Goal: Task Accomplishment & Management: Manage account settings

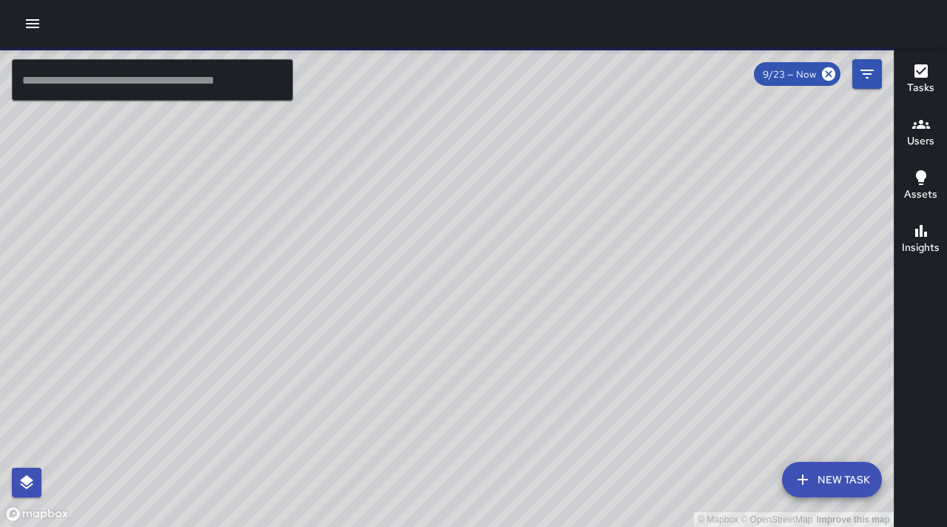
click at [29, 27] on icon "button" at bounding box center [32, 23] width 13 height 9
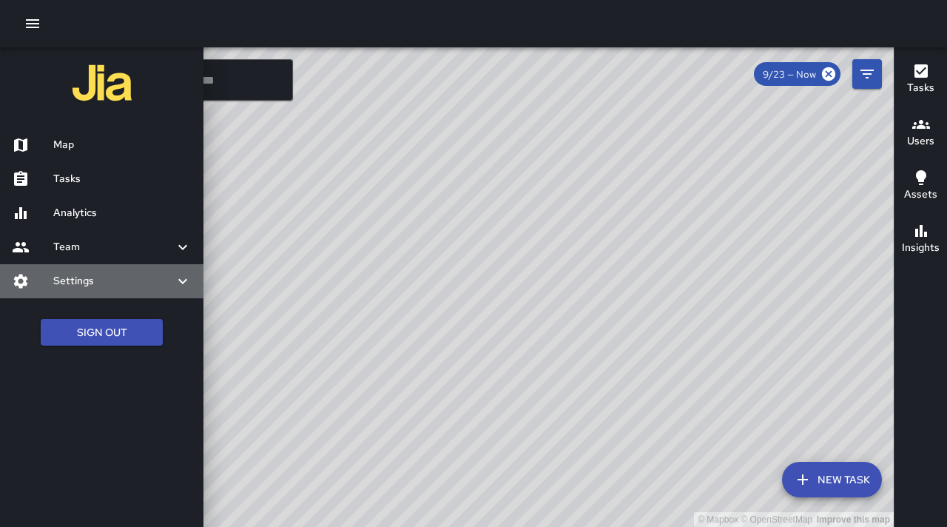
click at [74, 274] on h6 "Settings" at bounding box center [113, 281] width 121 height 16
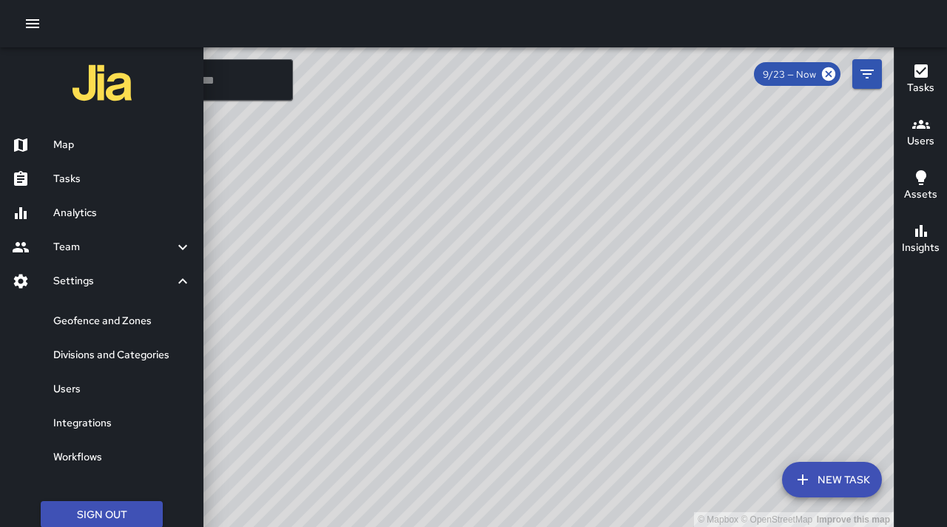
click at [77, 393] on h6 "Users" at bounding box center [122, 389] width 138 height 16
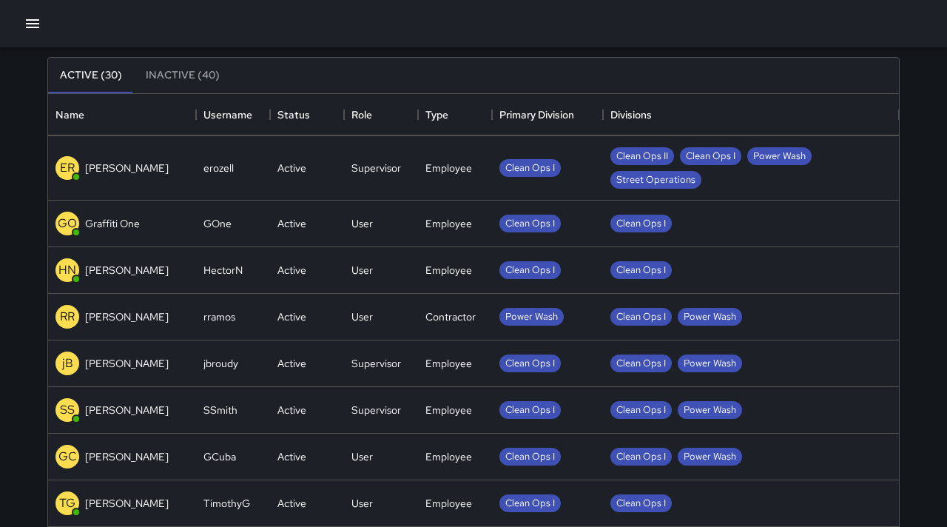
scroll to position [104, 0]
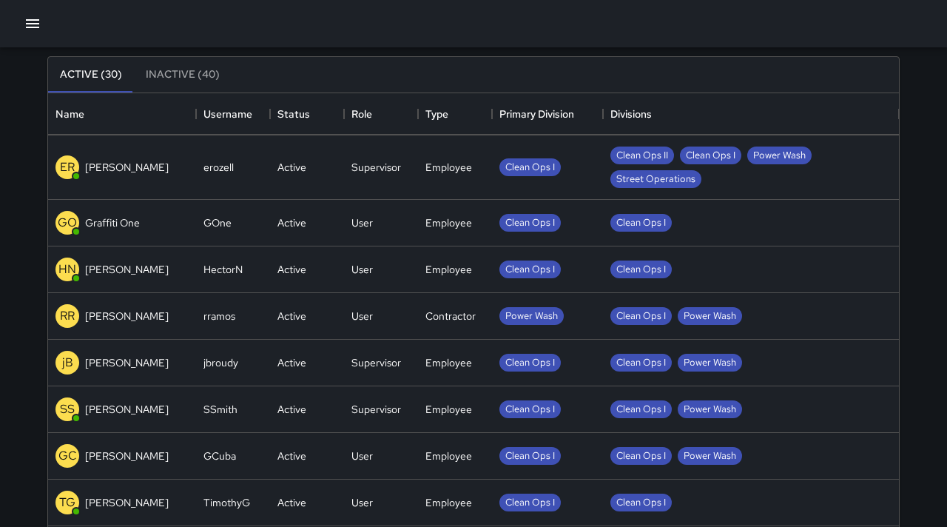
click at [424, 317] on div "Contractor" at bounding box center [455, 316] width 74 height 47
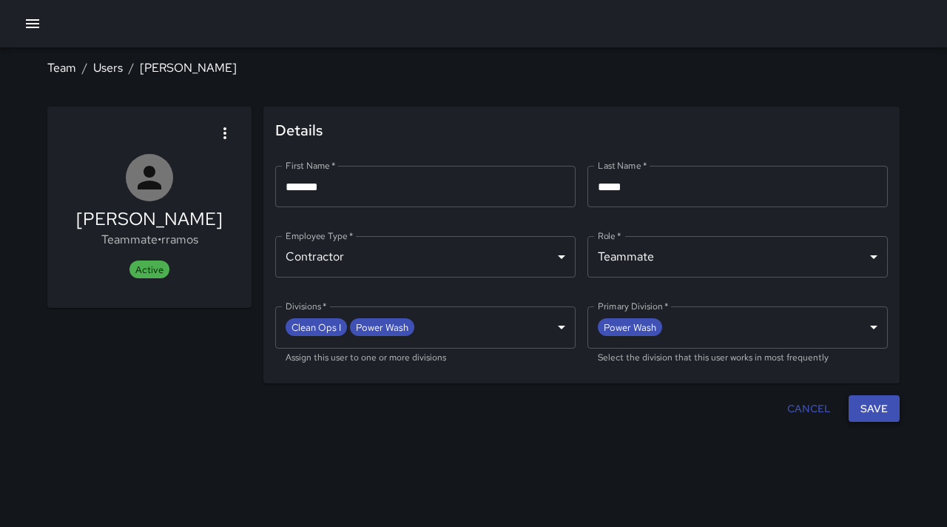
click at [865, 414] on button "Save" at bounding box center [874, 408] width 51 height 27
click at [562, 260] on body "**********" at bounding box center [473, 263] width 947 height 527
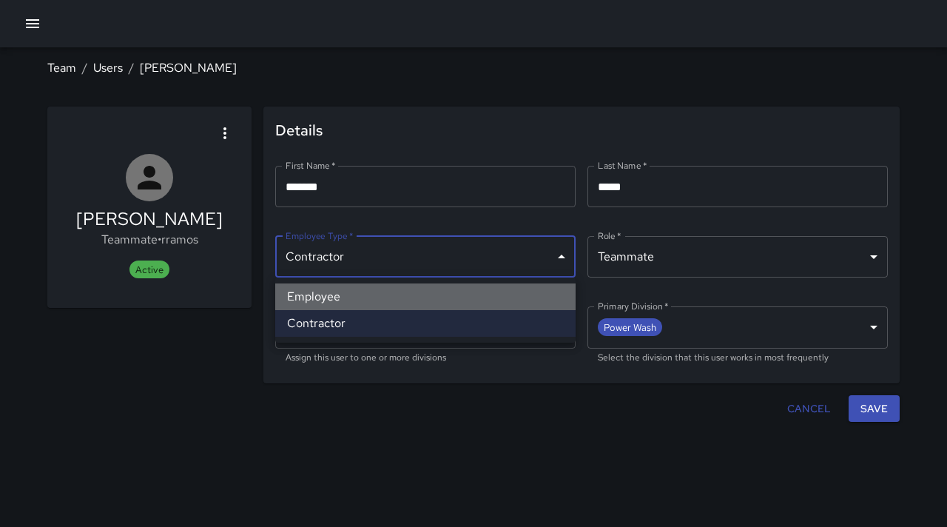
click at [409, 303] on li "Employee" at bounding box center [425, 296] width 300 height 27
type input "********"
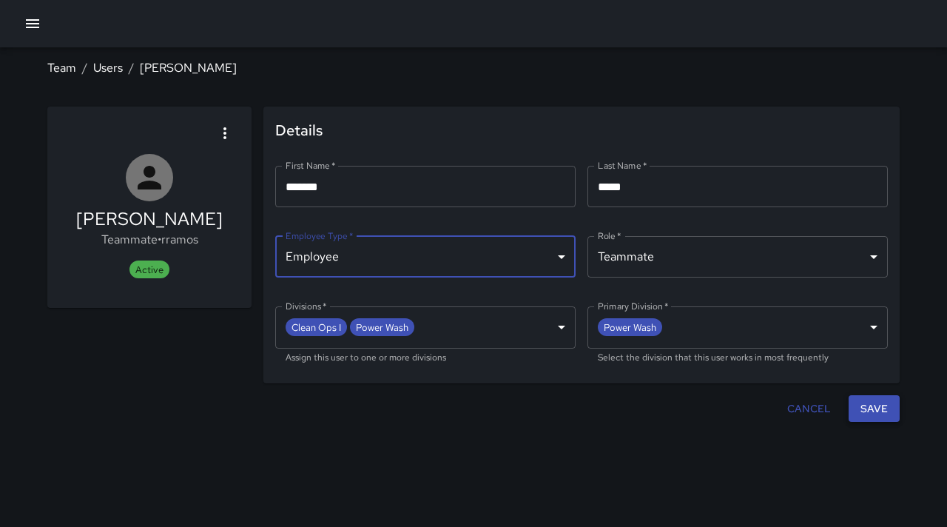
click at [865, 406] on button "Save" at bounding box center [874, 408] width 51 height 27
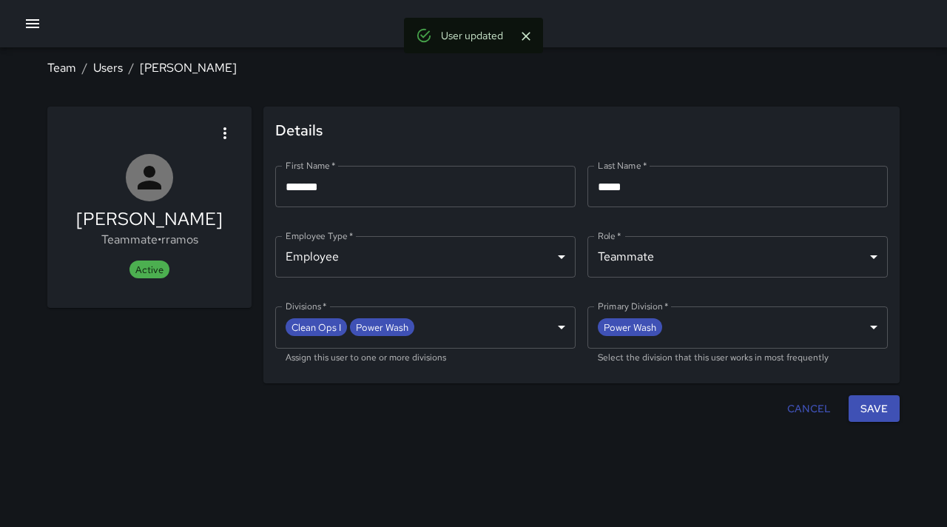
click at [869, 257] on body "**********" at bounding box center [473, 263] width 947 height 527
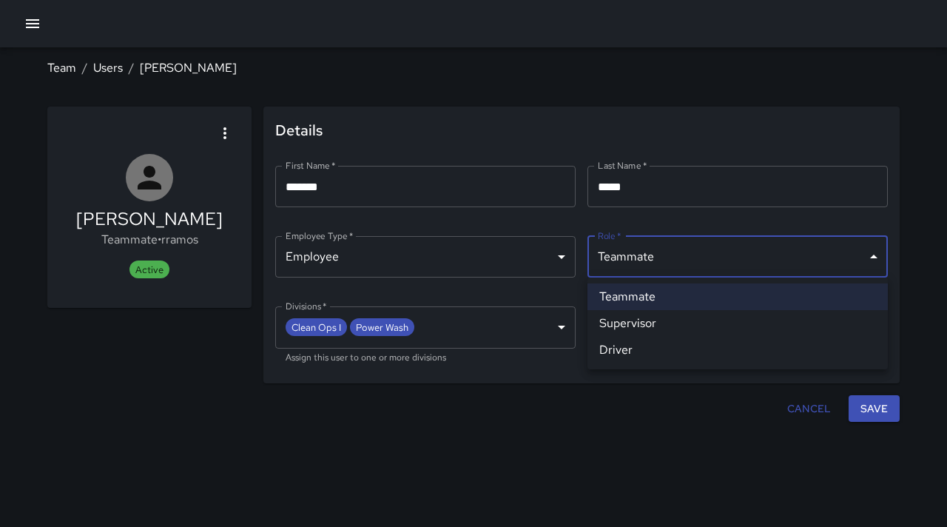
click at [707, 434] on div at bounding box center [473, 263] width 947 height 527
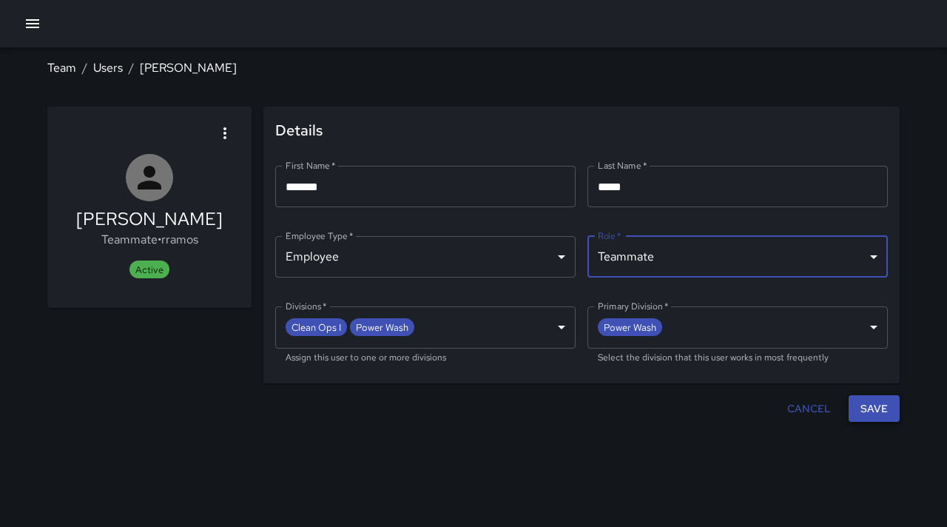
click at [864, 410] on button "Save" at bounding box center [874, 408] width 51 height 27
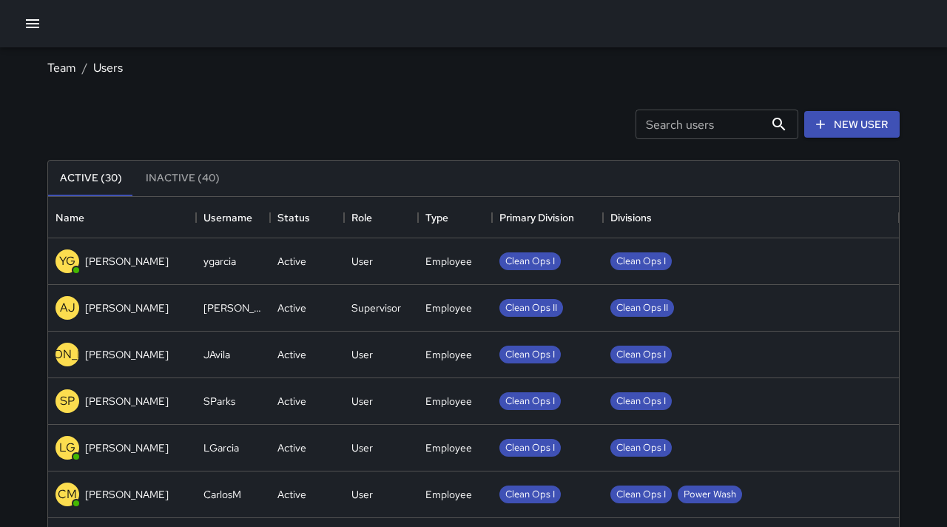
click at [30, 24] on icon "button" at bounding box center [33, 24] width 18 height 18
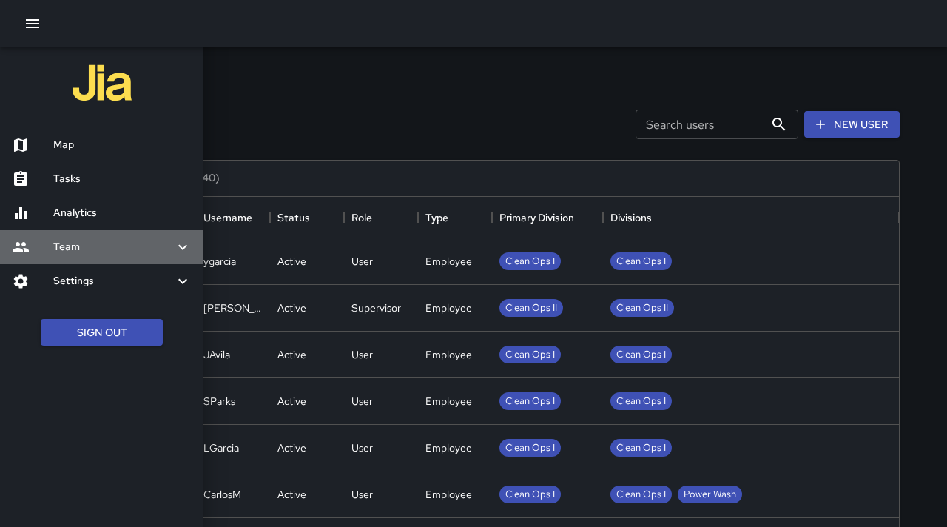
click at [187, 249] on icon at bounding box center [183, 247] width 18 height 18
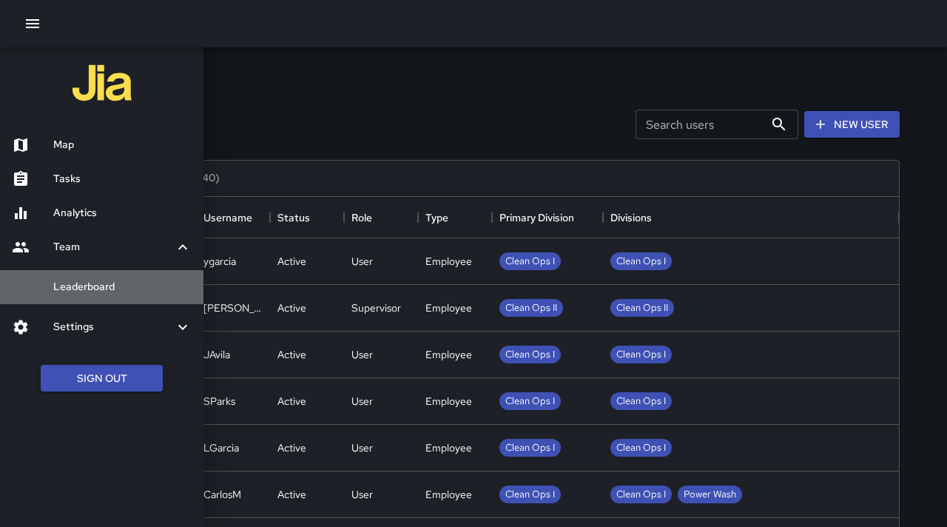
click at [122, 286] on h6 "Leaderboard" at bounding box center [122, 287] width 138 height 16
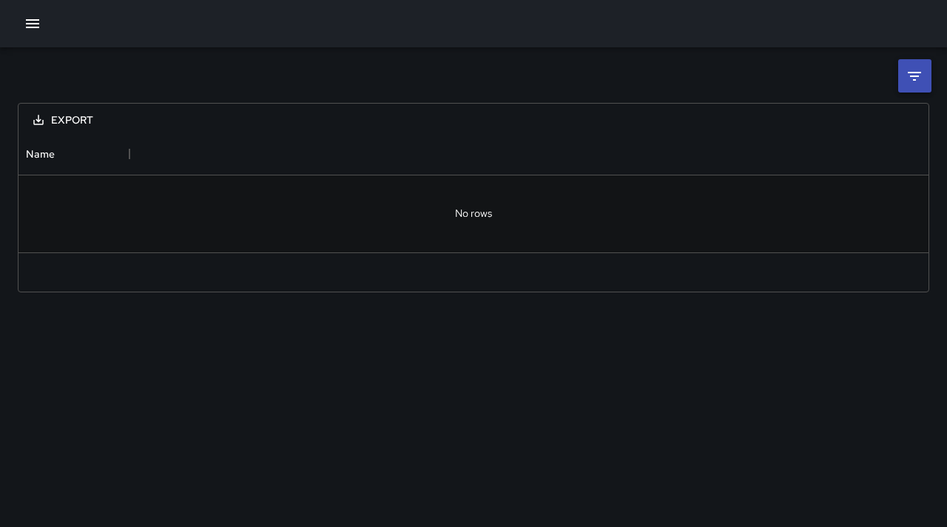
scroll to position [118, 910]
click at [476, 220] on div at bounding box center [474, 213] width 910 height 77
click at [918, 83] on icon at bounding box center [915, 76] width 18 height 18
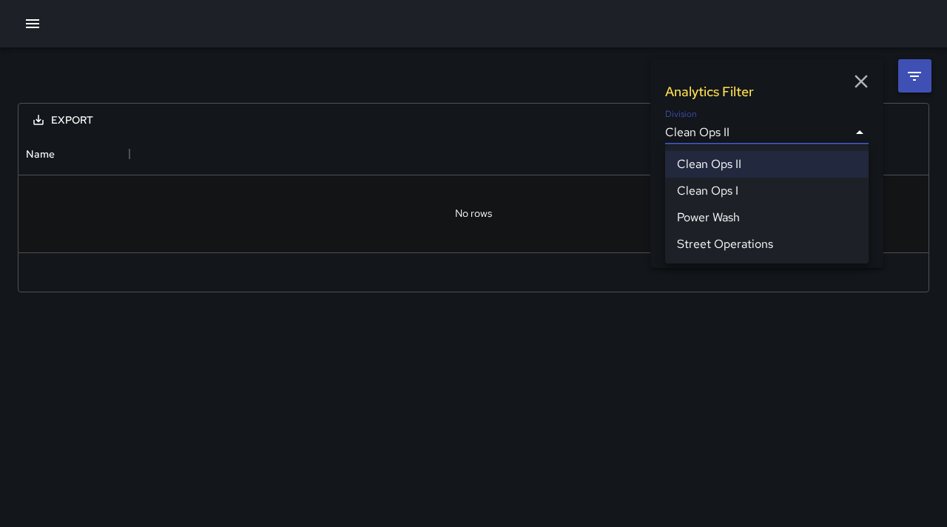
click at [855, 130] on body "**********" at bounding box center [473, 263] width 947 height 527
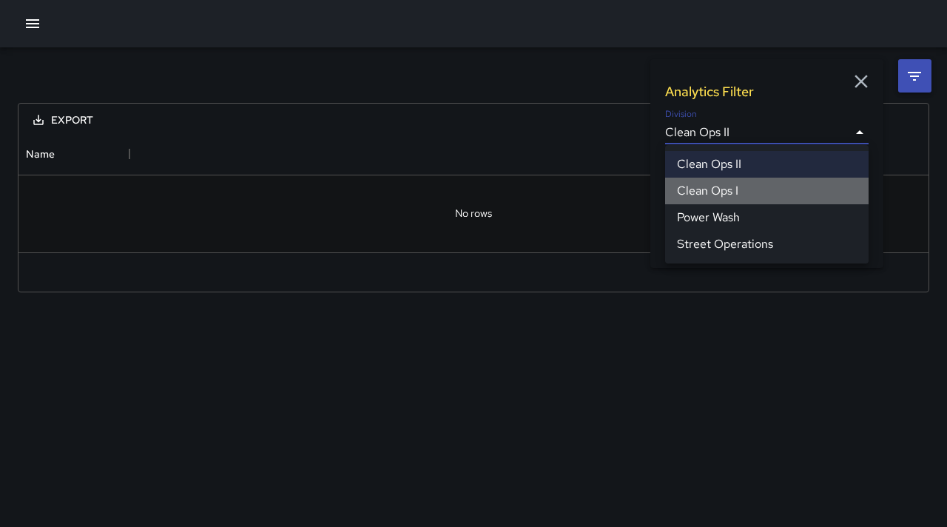
click at [764, 195] on li "Clean Ops I" at bounding box center [767, 191] width 204 height 27
type input "**********"
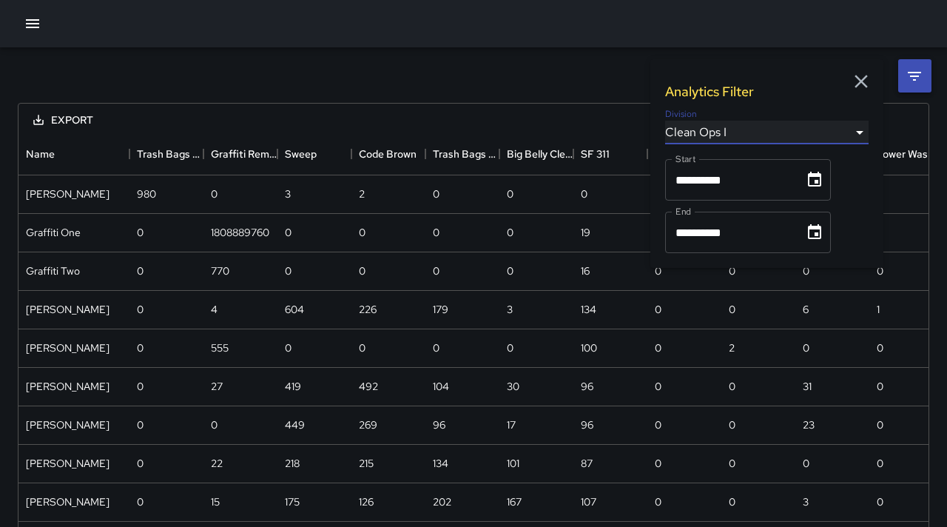
scroll to position [619, 910]
click at [506, 219] on div "0" at bounding box center [537, 233] width 74 height 38
click at [860, 79] on icon "button" at bounding box center [861, 81] width 13 height 13
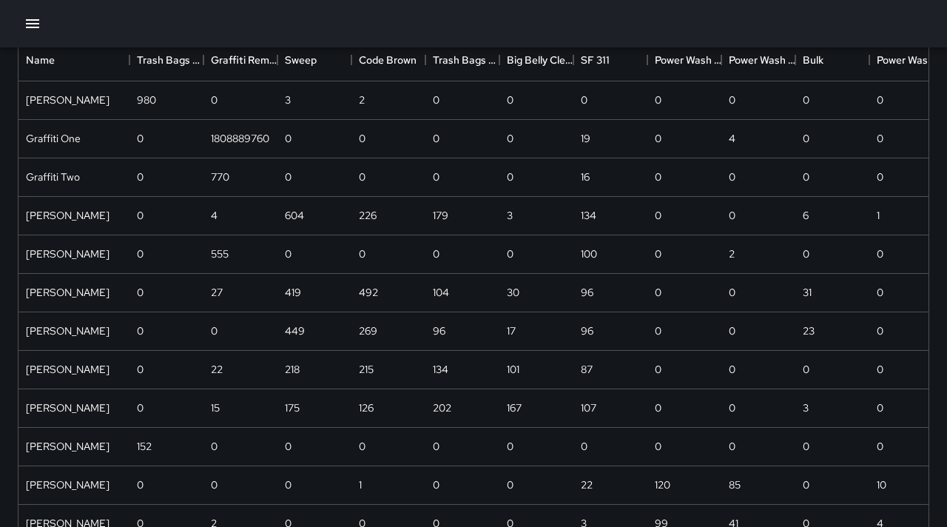
scroll to position [0, 0]
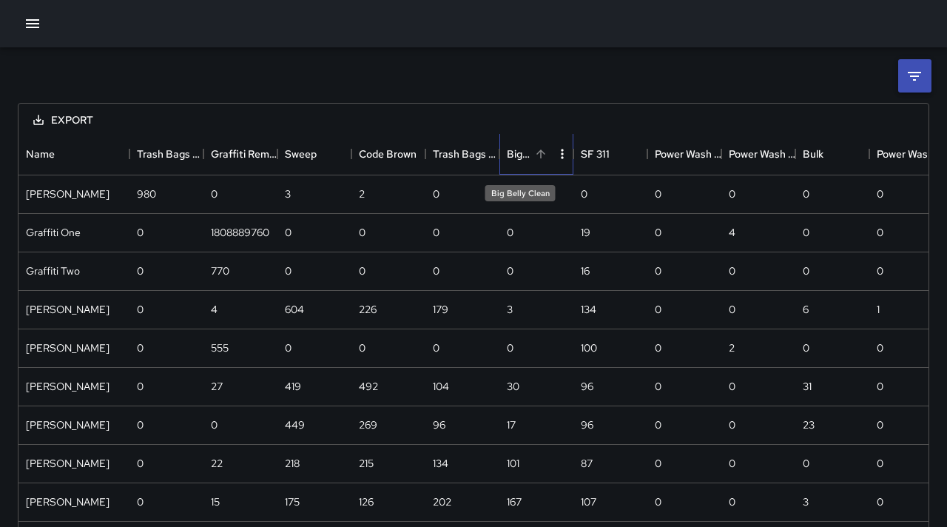
click at [522, 154] on div "Big Belly Clean" at bounding box center [519, 153] width 24 height 41
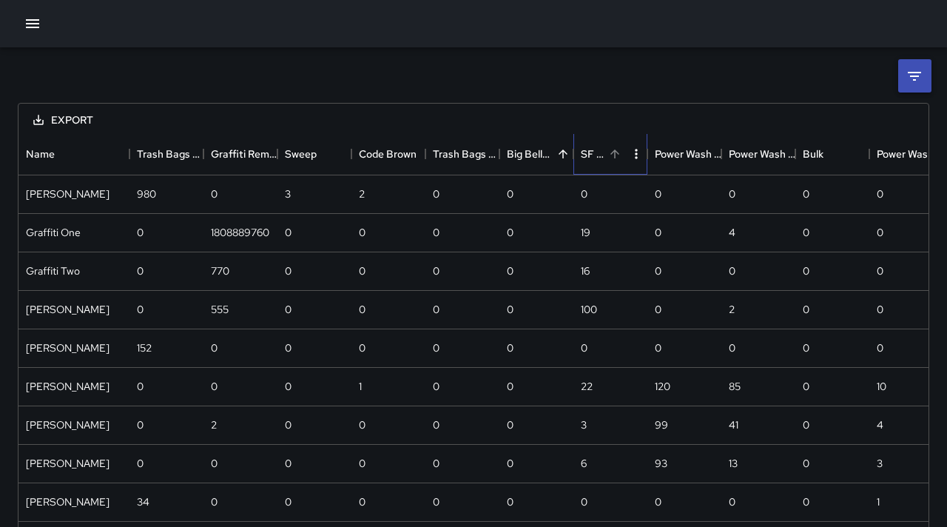
click at [591, 152] on div "SF 311" at bounding box center [593, 153] width 24 height 41
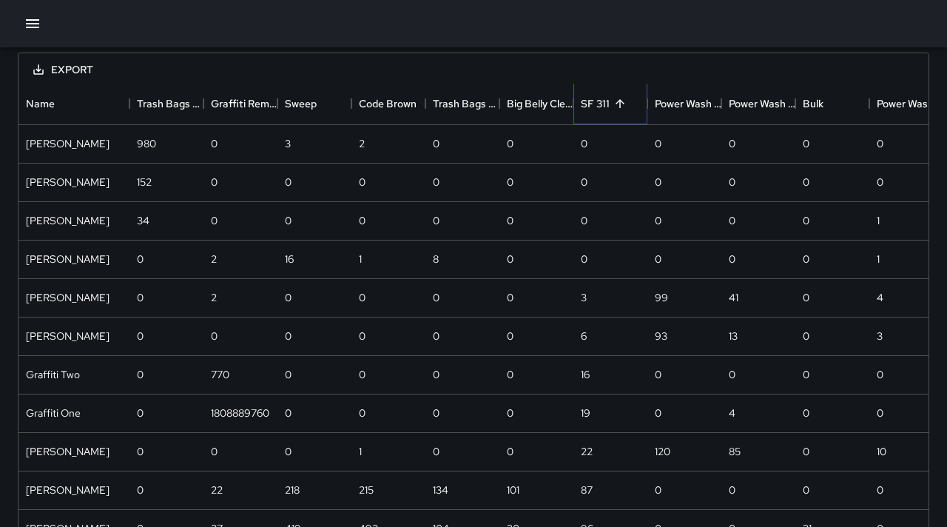
scroll to position [49, 0]
click at [72, 225] on div "[PERSON_NAME]" at bounding box center [68, 222] width 84 height 15
click at [63, 182] on div "[PERSON_NAME]" at bounding box center [68, 183] width 84 height 15
click at [246, 105] on icon "Sort" at bounding box center [244, 104] width 13 height 13
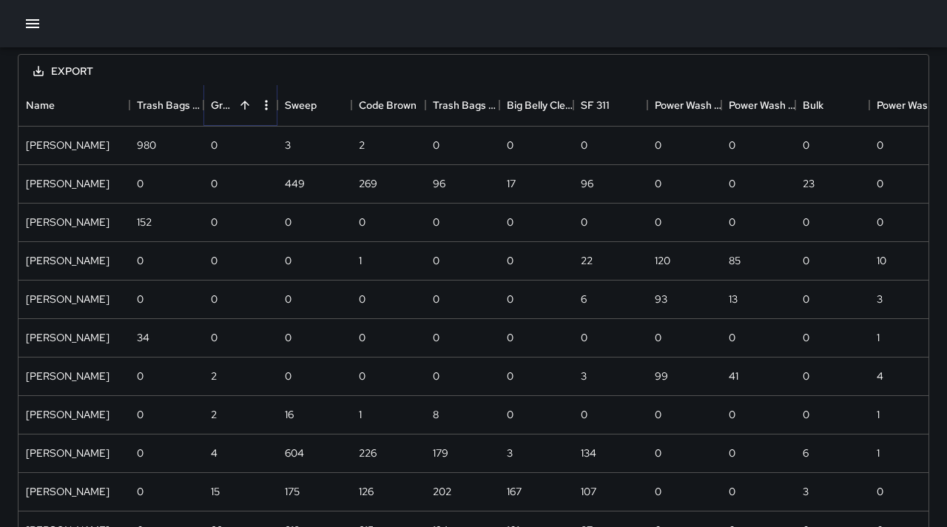
scroll to position [0, 0]
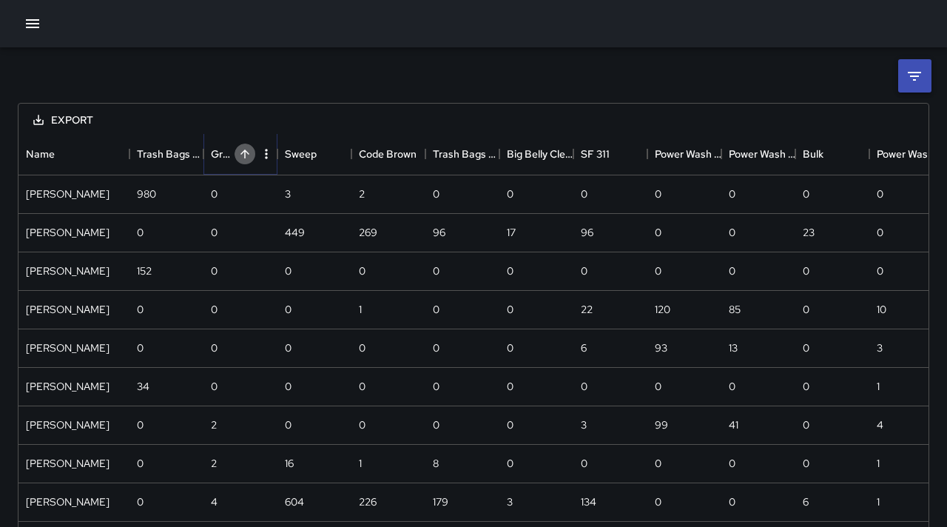
click at [236, 152] on button "Sort" at bounding box center [245, 154] width 21 height 21
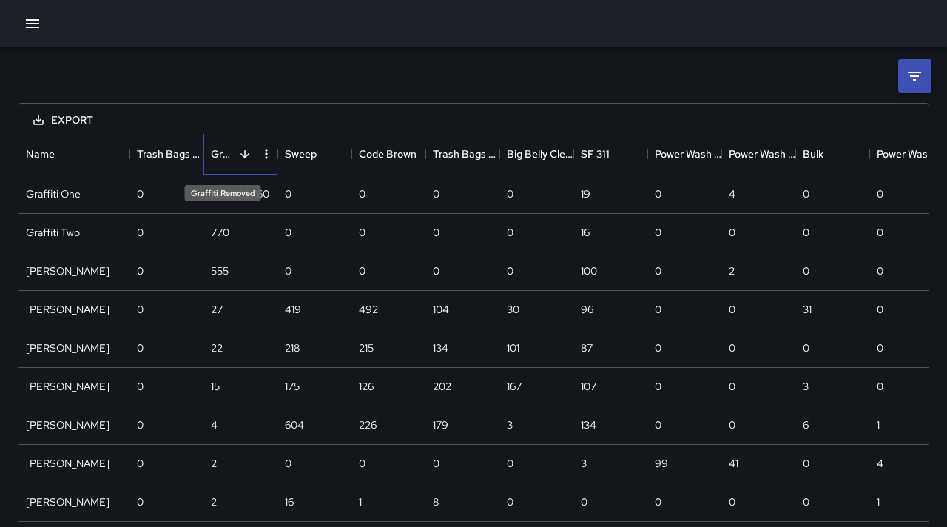
click at [221, 154] on div "Graffiti Removed" at bounding box center [223, 153] width 24 height 41
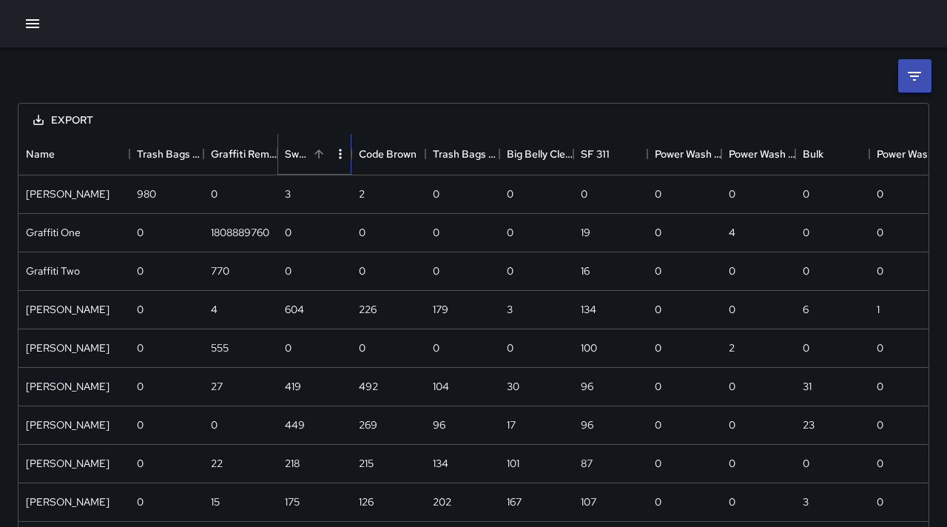
click at [299, 159] on div "Sweep" at bounding box center [297, 153] width 24 height 41
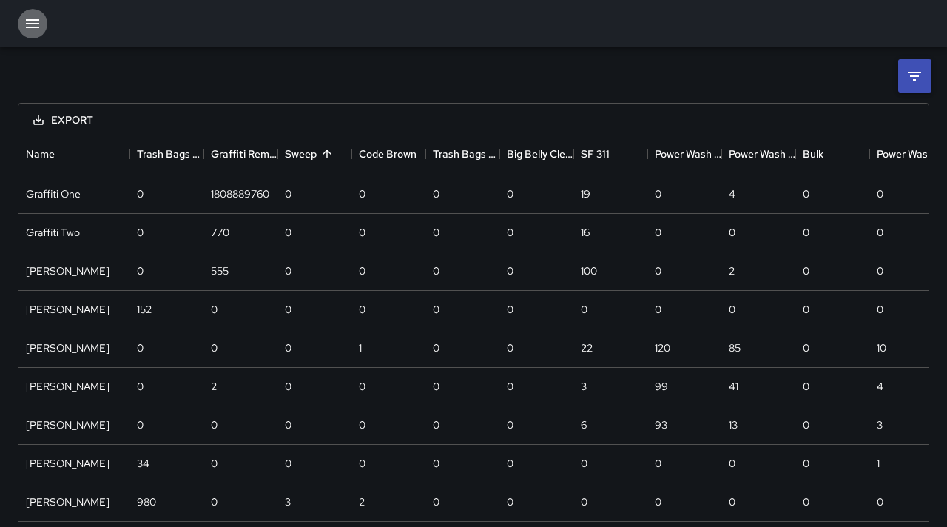
click at [40, 22] on icon "button" at bounding box center [33, 24] width 18 height 18
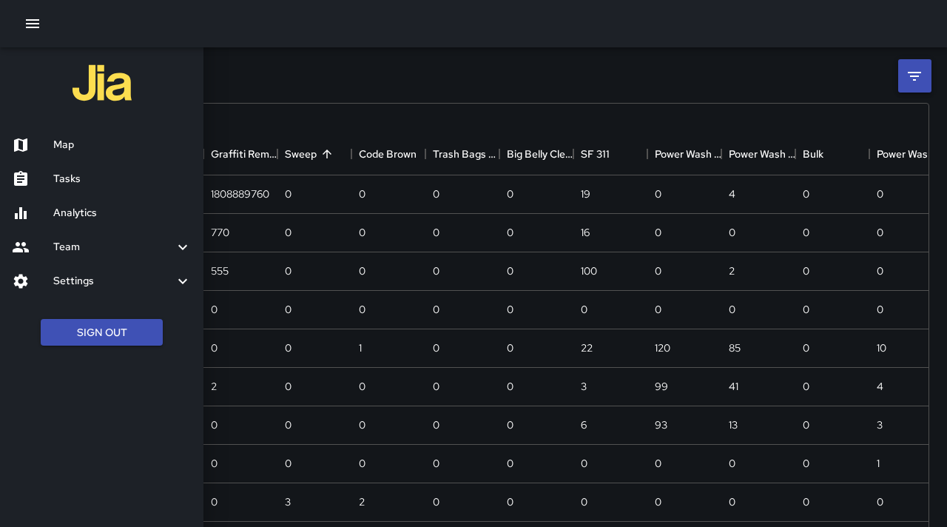
click at [68, 249] on h6 "Team" at bounding box center [113, 247] width 121 height 16
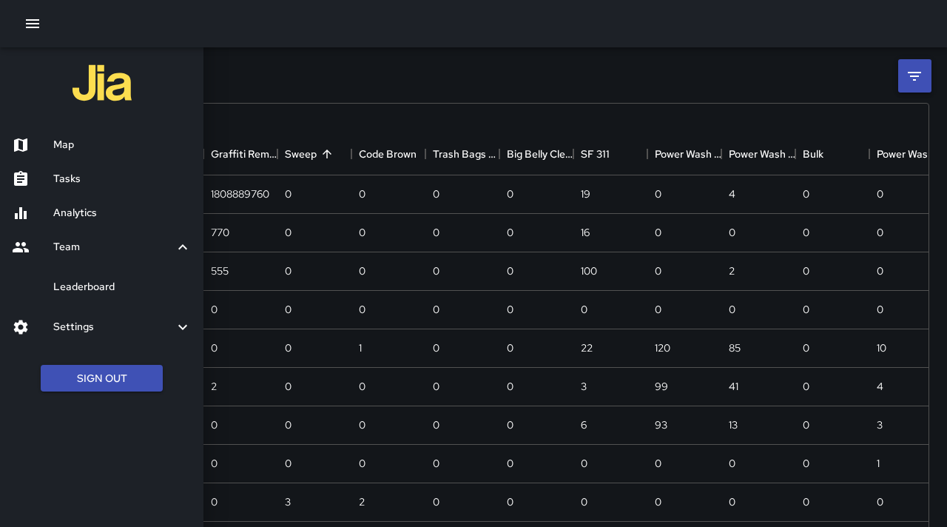
click at [51, 187] on div at bounding box center [32, 179] width 41 height 18
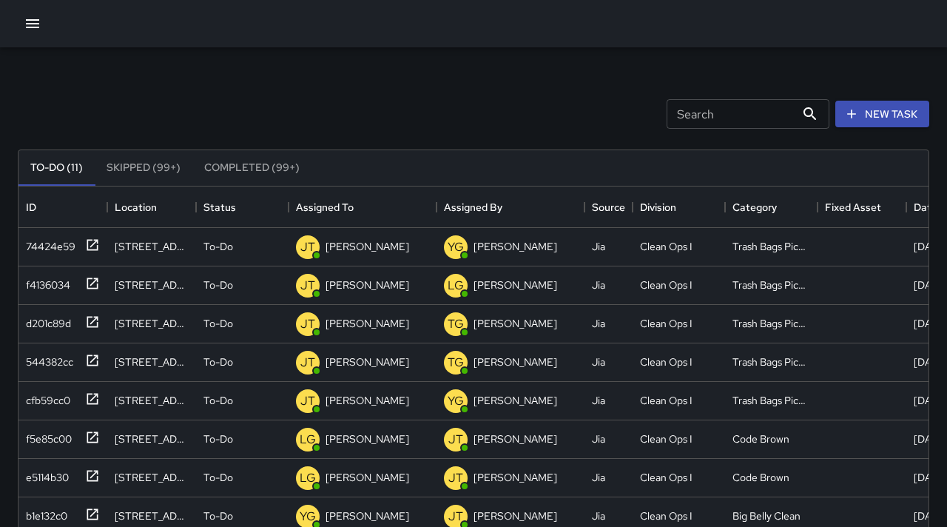
click at [33, 20] on icon "button" at bounding box center [32, 23] width 13 height 9
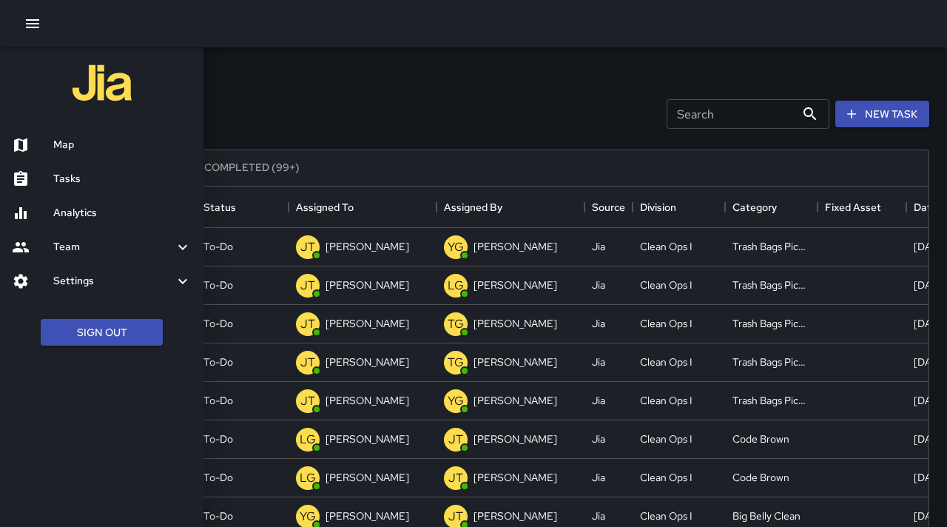
click at [179, 242] on icon at bounding box center [183, 247] width 18 height 18
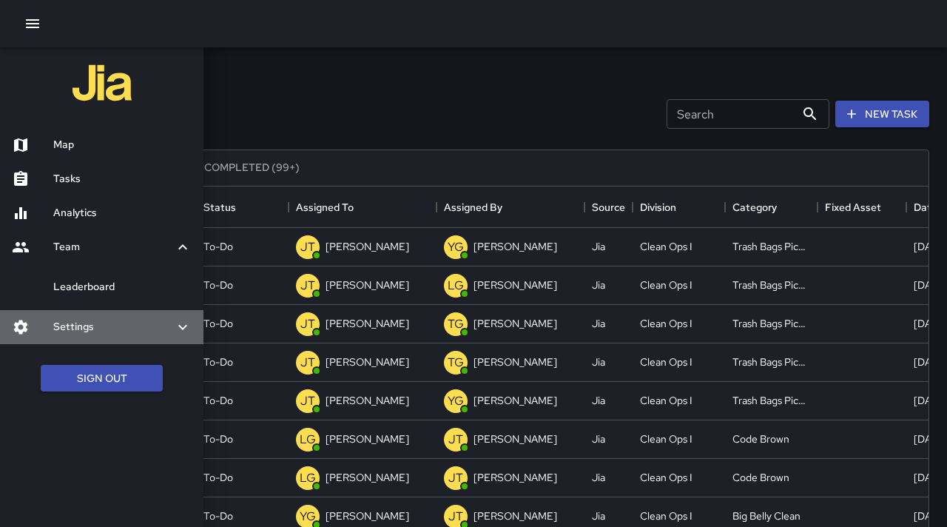
click at [153, 326] on h6 "Settings" at bounding box center [113, 327] width 121 height 16
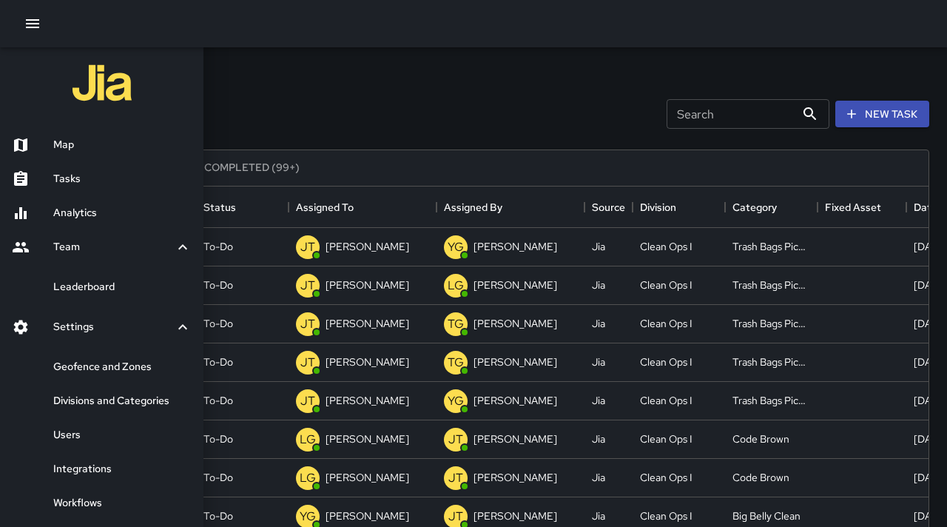
click at [66, 147] on h6 "Map" at bounding box center [122, 145] width 138 height 16
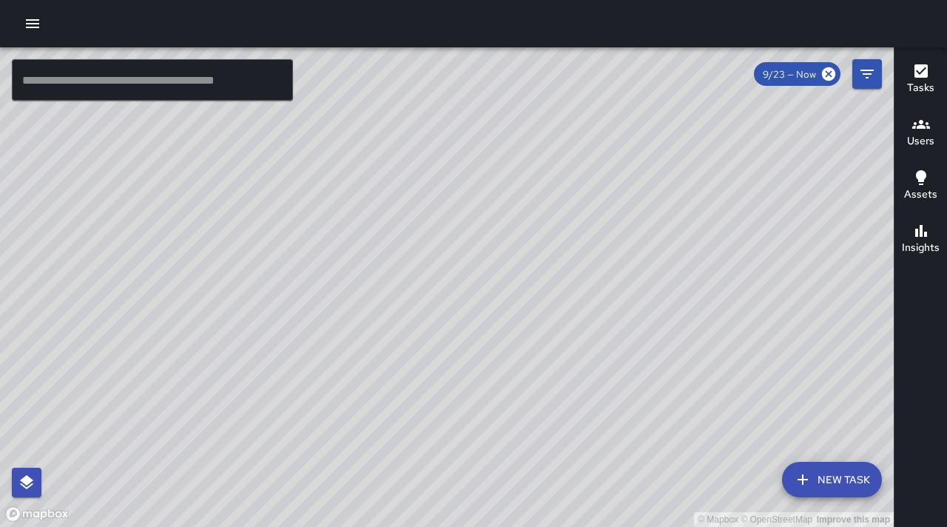
drag, startPoint x: 466, startPoint y: 302, endPoint x: 464, endPoint y: 250, distance: 51.9
click at [465, 250] on div "© Mapbox © OpenStreetMap Improve this map" at bounding box center [447, 287] width 894 height 480
click at [927, 141] on h6 "Users" at bounding box center [920, 141] width 27 height 16
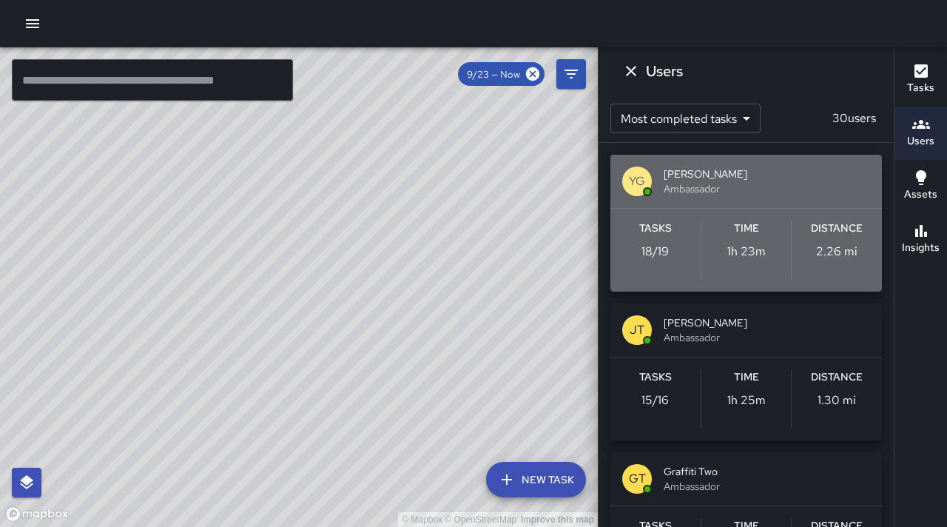
click at [685, 180] on span "[PERSON_NAME]" at bounding box center [767, 174] width 206 height 15
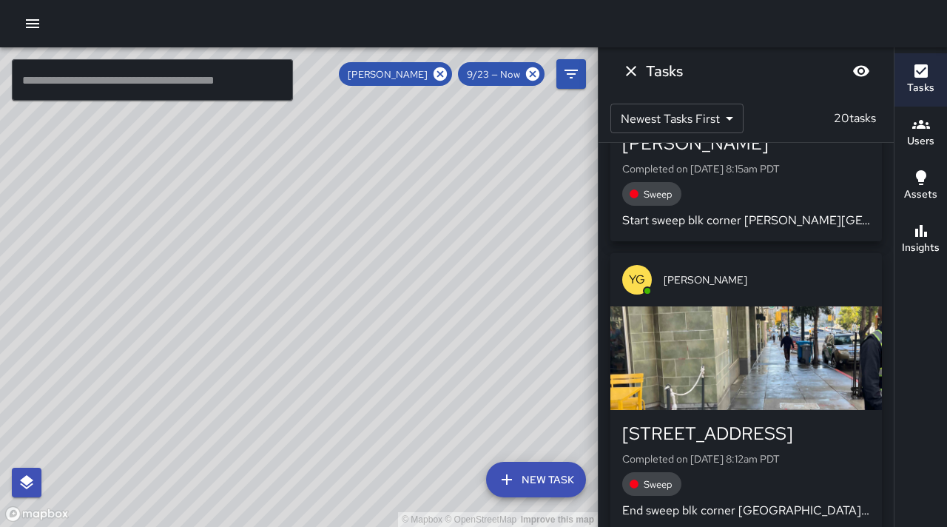
scroll to position [1036, 0]
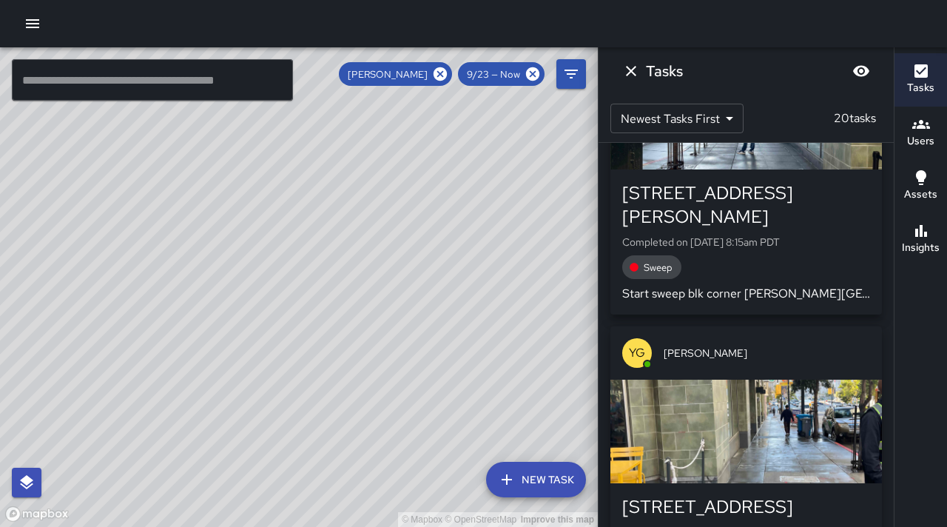
click at [922, 135] on h6 "Users" at bounding box center [920, 141] width 27 height 16
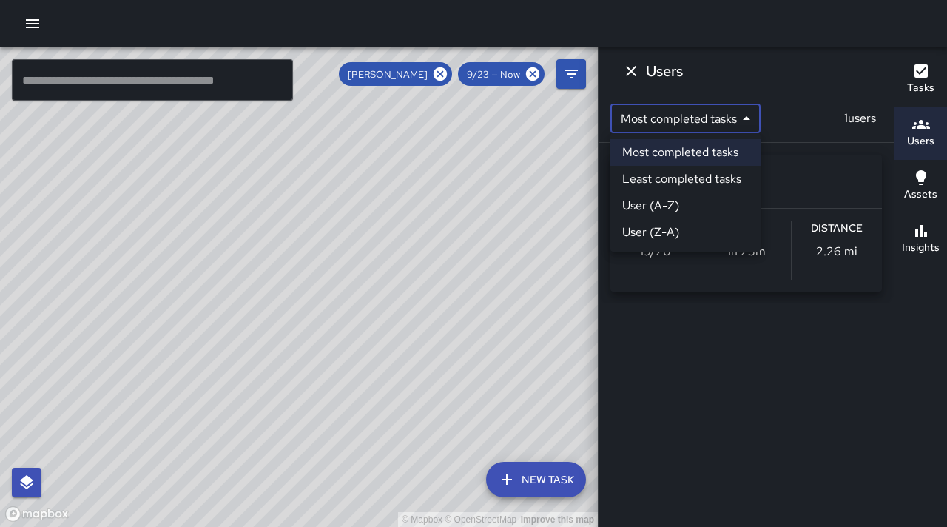
click at [742, 118] on body "© Mapbox © OpenStreetMap Improve this map ​ New Task Yovany Garcia 9/23 — Now M…" at bounding box center [473, 263] width 947 height 527
click at [729, 151] on li "Most completed tasks" at bounding box center [686, 152] width 150 height 27
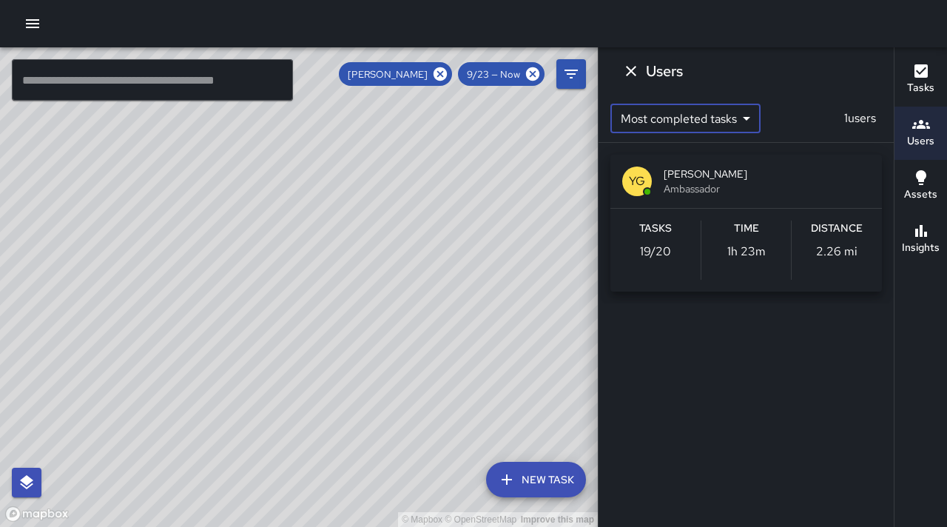
click at [688, 178] on span "[PERSON_NAME]" at bounding box center [767, 174] width 206 height 15
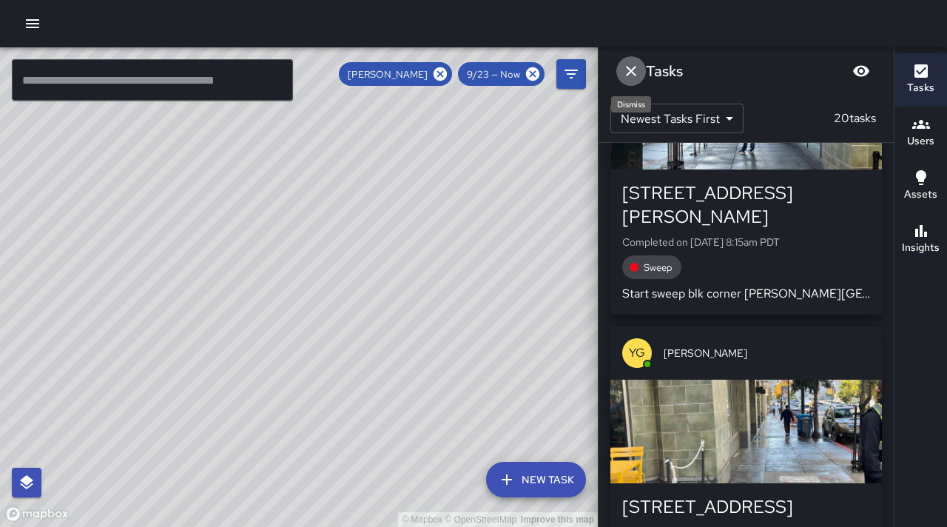
click at [629, 70] on icon "Dismiss" at bounding box center [631, 71] width 10 height 10
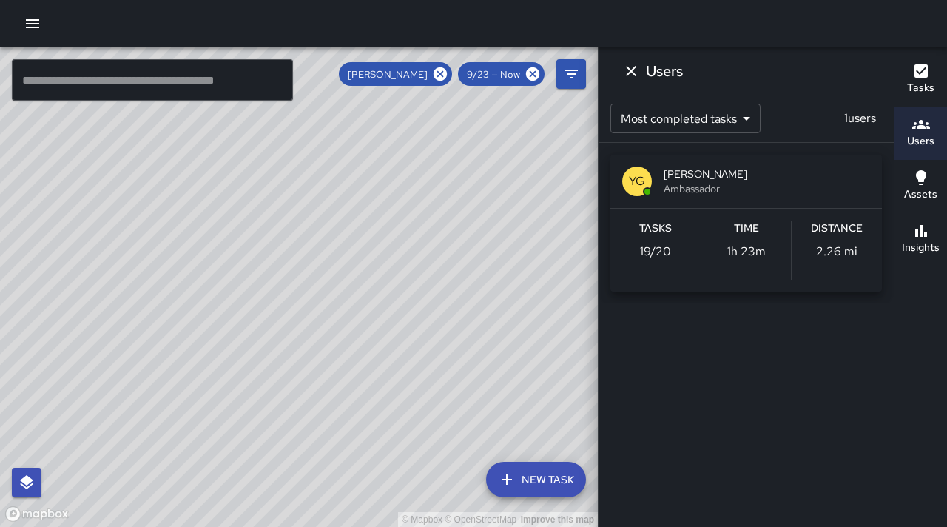
click at [442, 275] on div "© Mapbox © OpenStreetMap Improve this map" at bounding box center [299, 287] width 598 height 480
click at [628, 73] on icon "Dismiss" at bounding box center [631, 71] width 18 height 18
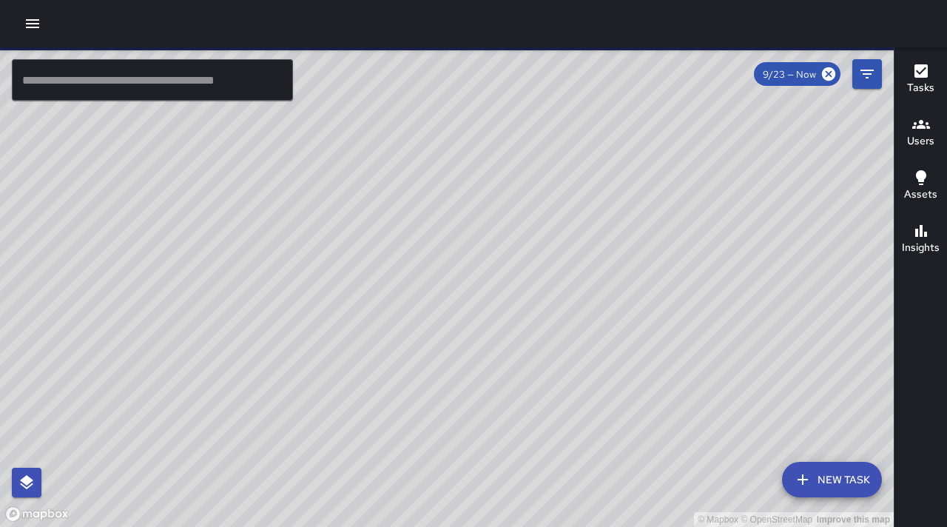
click at [34, 31] on icon "button" at bounding box center [33, 24] width 18 height 18
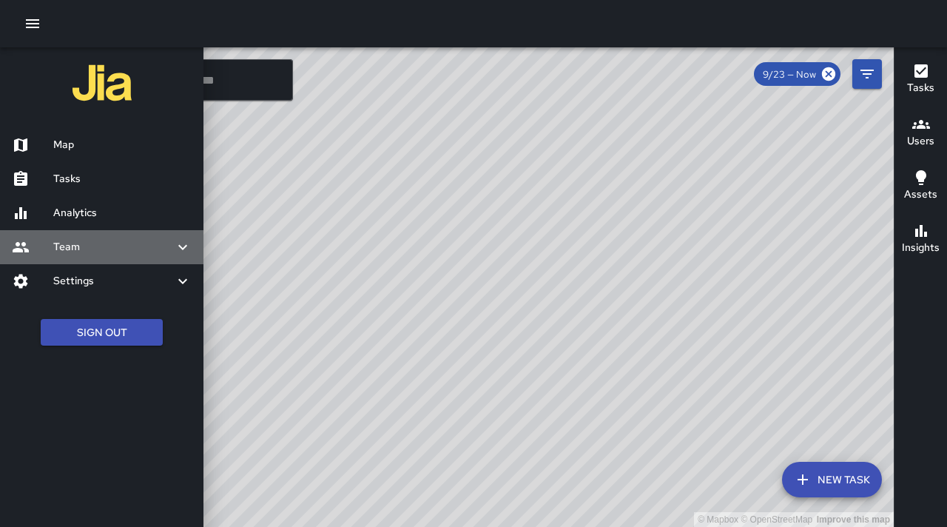
click at [75, 240] on h6 "Team" at bounding box center [113, 247] width 121 height 16
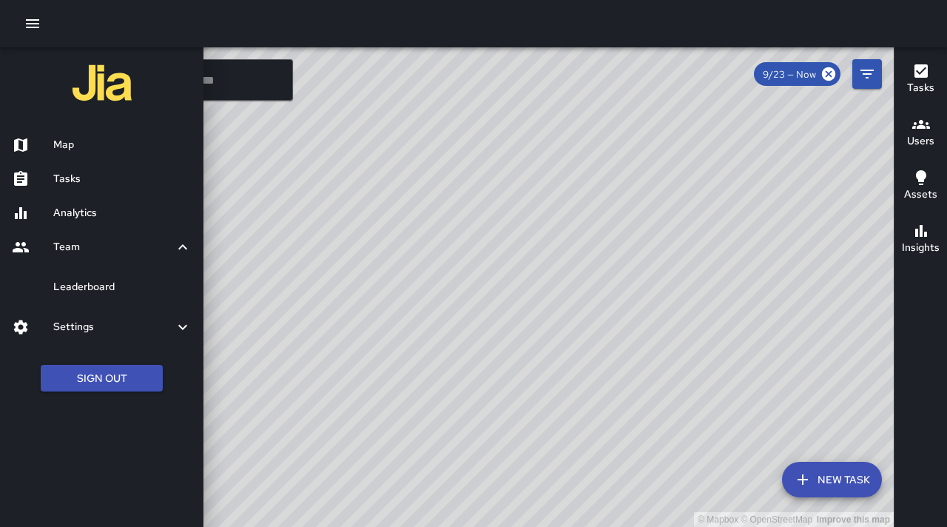
click at [76, 313] on div "Settings" at bounding box center [102, 327] width 204 height 34
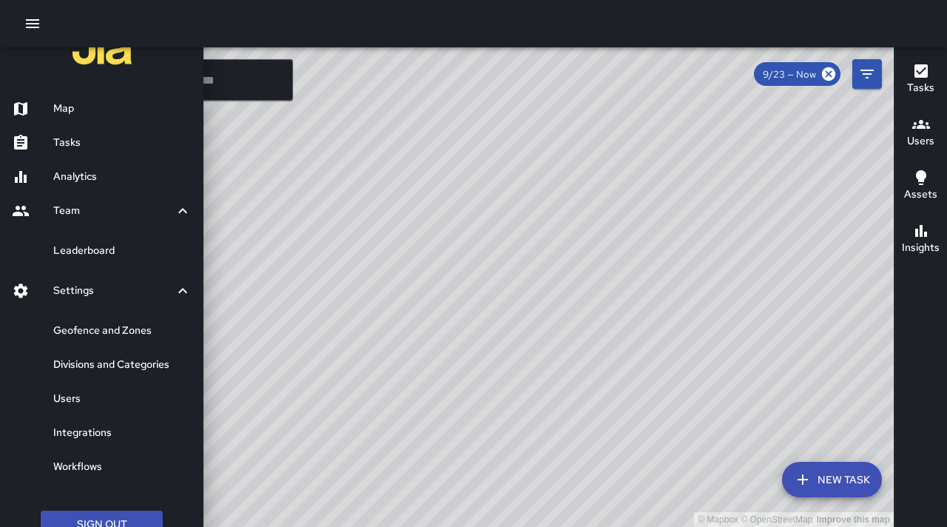
scroll to position [61, 0]
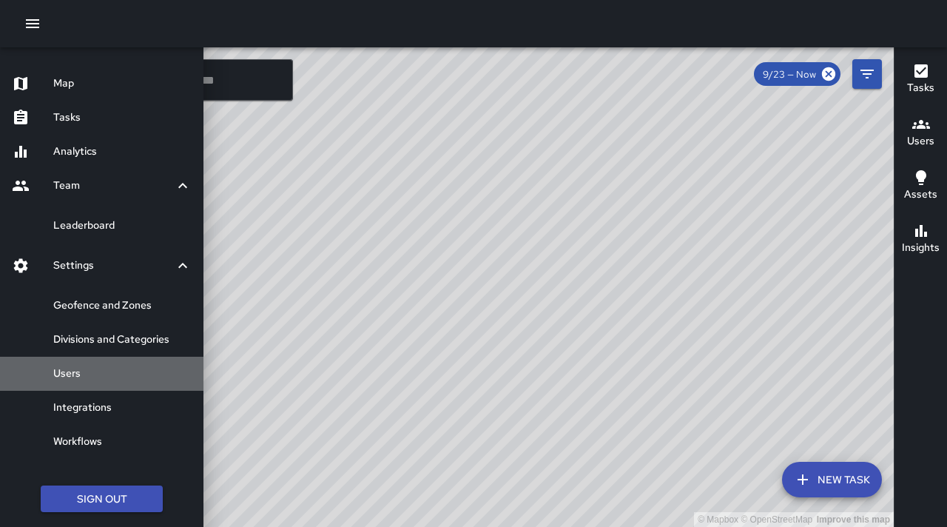
click at [73, 369] on h6 "Users" at bounding box center [122, 374] width 138 height 16
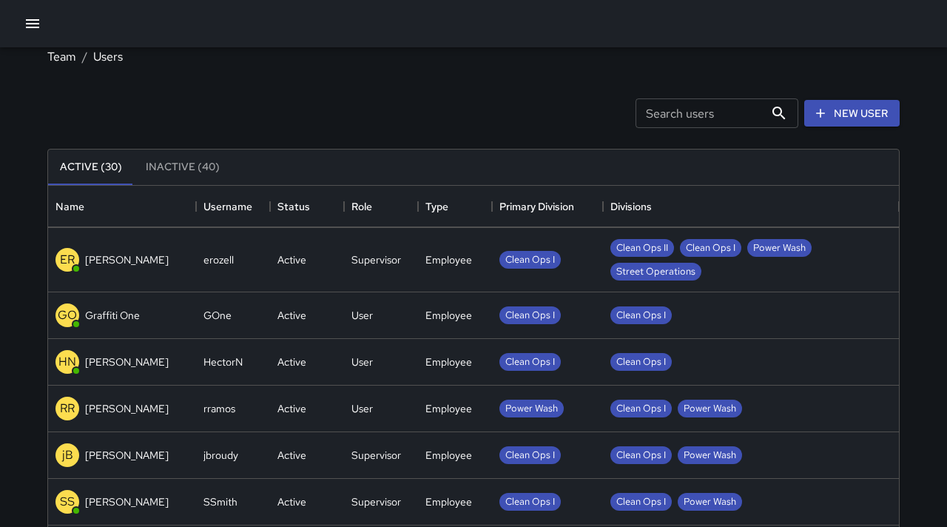
scroll to position [13, 0]
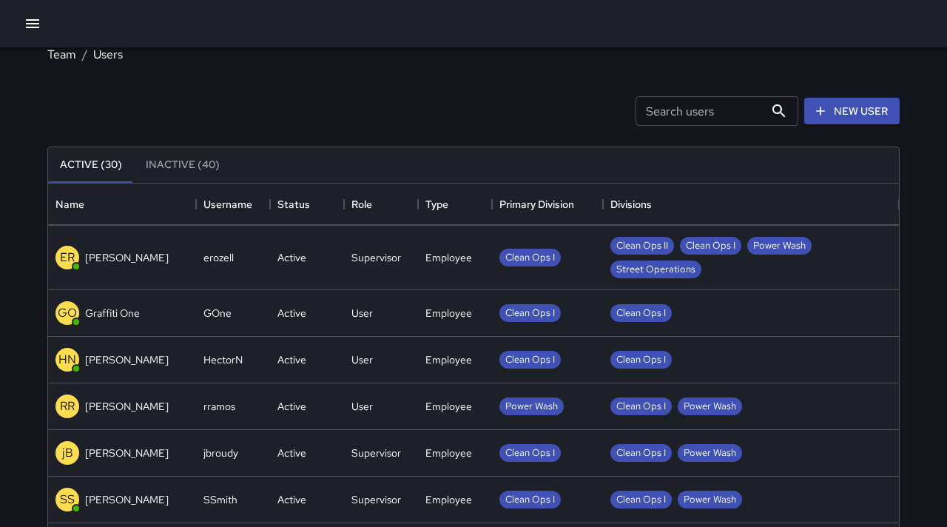
click at [140, 407] on p "[PERSON_NAME]" at bounding box center [127, 406] width 84 height 15
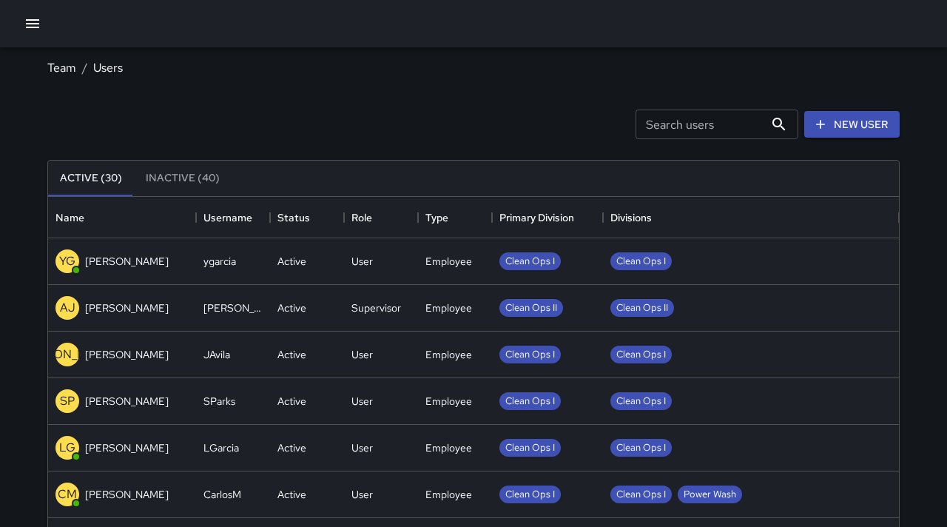
scroll to position [666, 851]
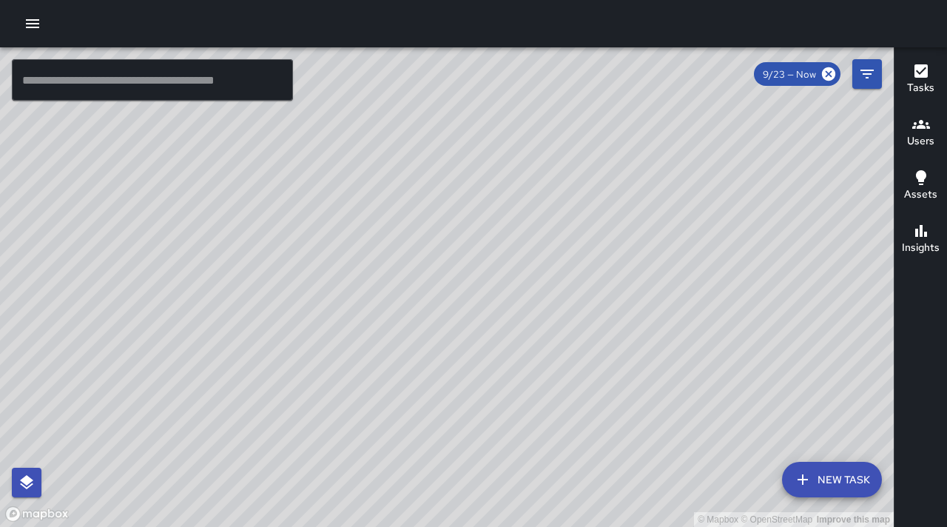
click at [28, 27] on icon "button" at bounding box center [32, 23] width 13 height 9
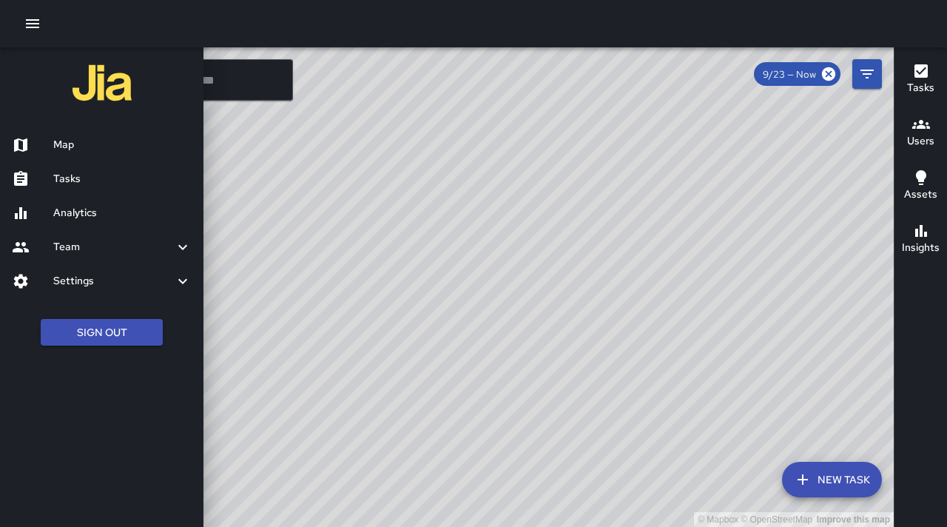
click at [175, 249] on icon at bounding box center [183, 247] width 18 height 18
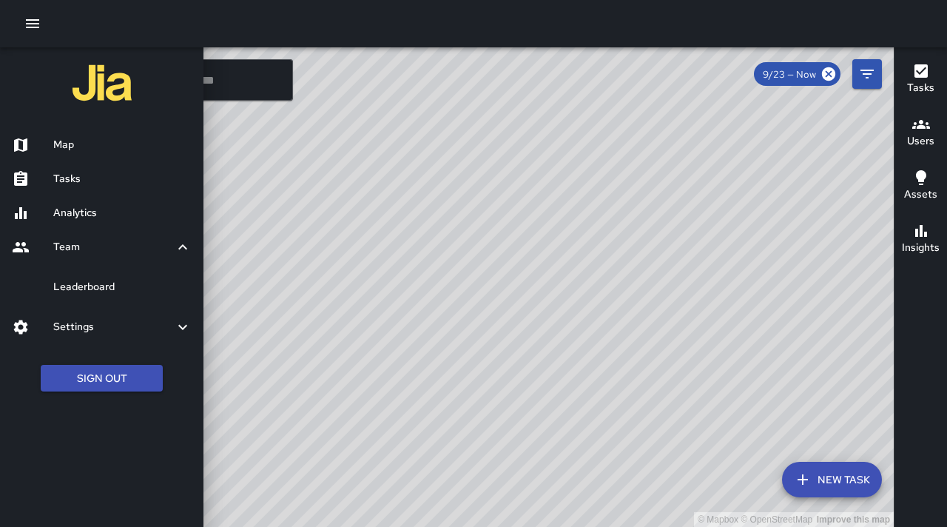
click at [98, 298] on div "Leaderboard" at bounding box center [102, 287] width 204 height 34
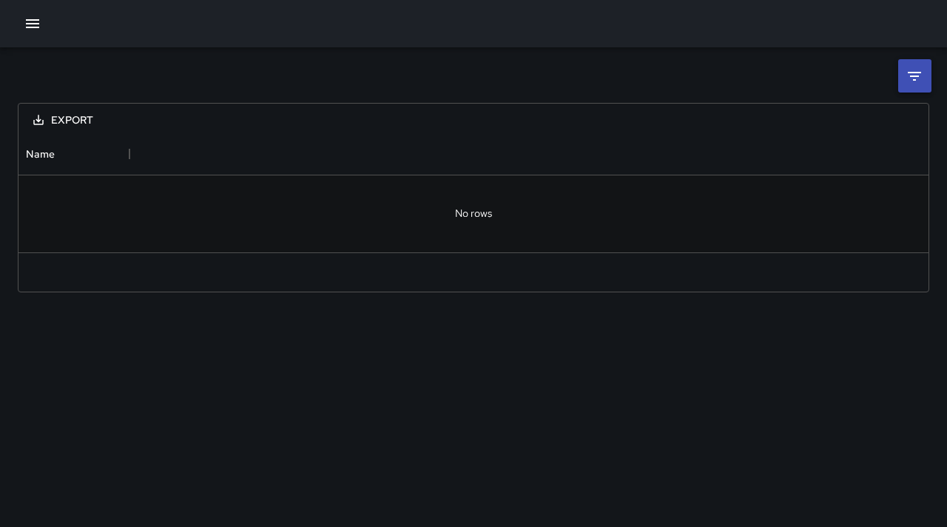
scroll to position [118, 910]
click at [920, 73] on icon at bounding box center [915, 76] width 18 height 18
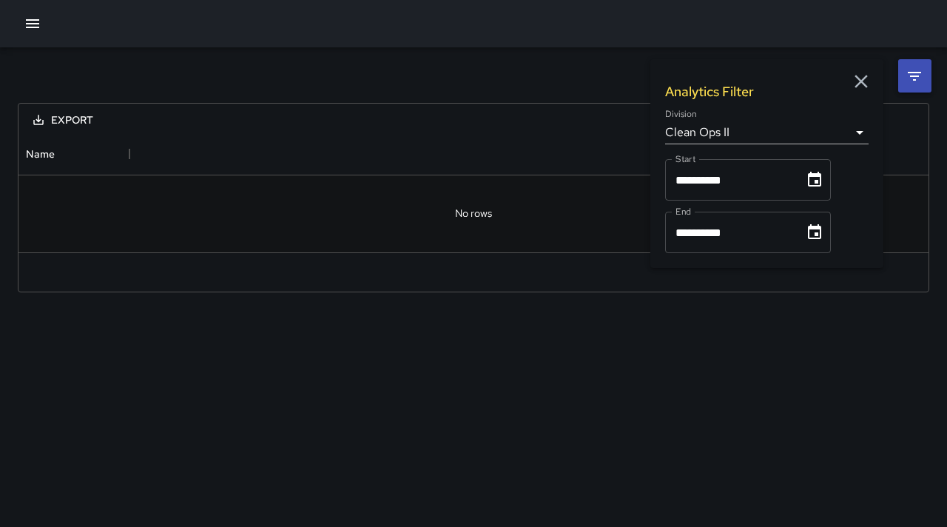
click at [26, 24] on icon "button" at bounding box center [32, 23] width 13 height 9
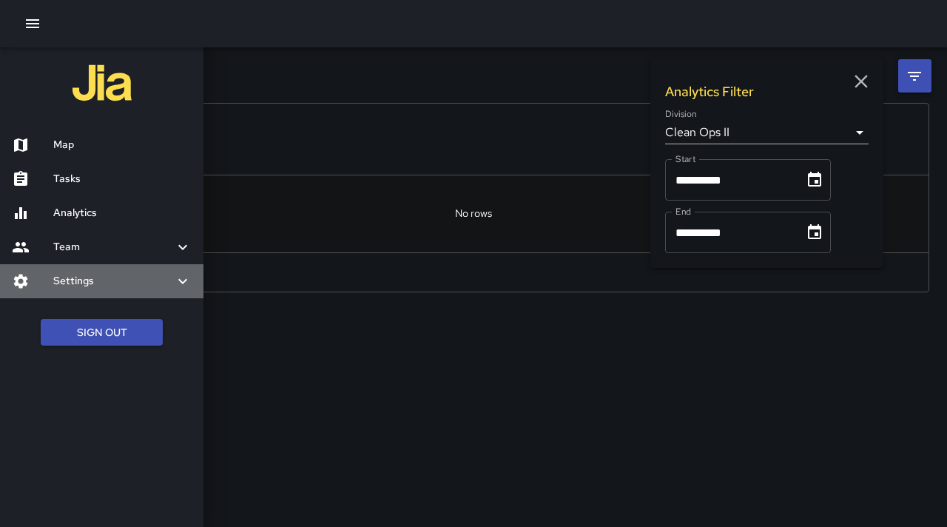
click at [64, 286] on h6 "Settings" at bounding box center [113, 281] width 121 height 16
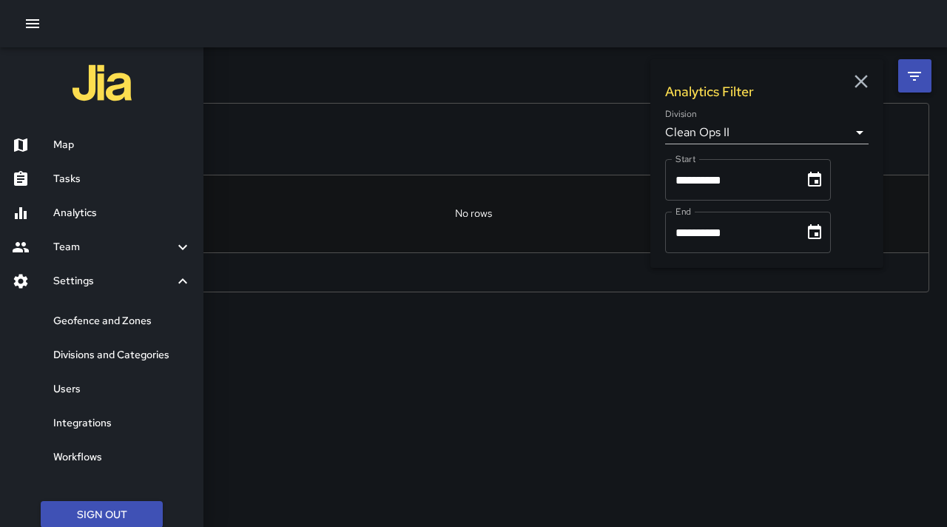
click at [98, 446] on div "Workflows" at bounding box center [102, 457] width 204 height 34
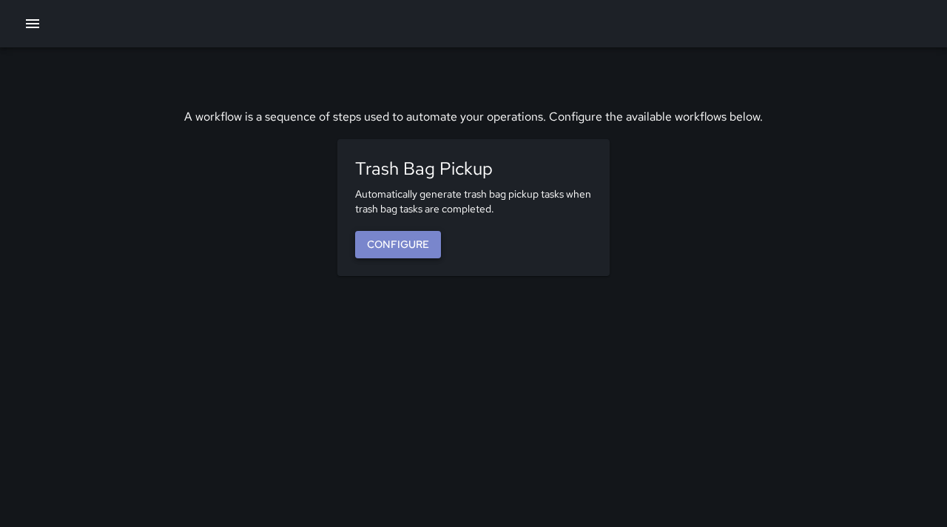
click at [397, 246] on link "Configure" at bounding box center [398, 244] width 86 height 27
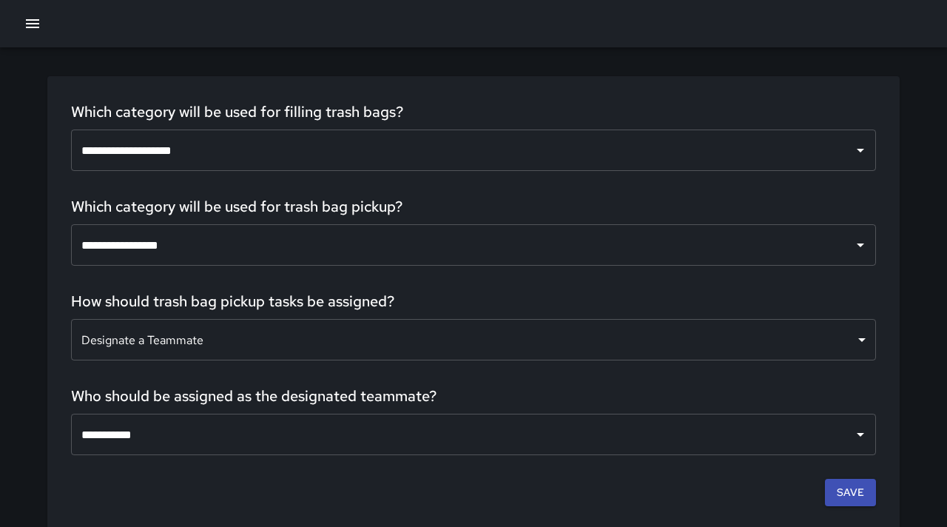
scroll to position [33, 0]
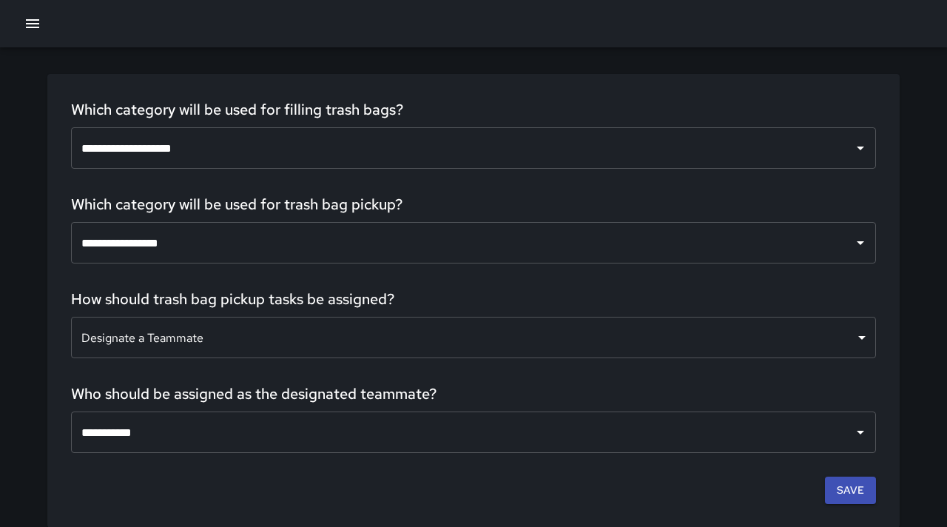
click at [36, 24] on icon "button" at bounding box center [32, 23] width 13 height 9
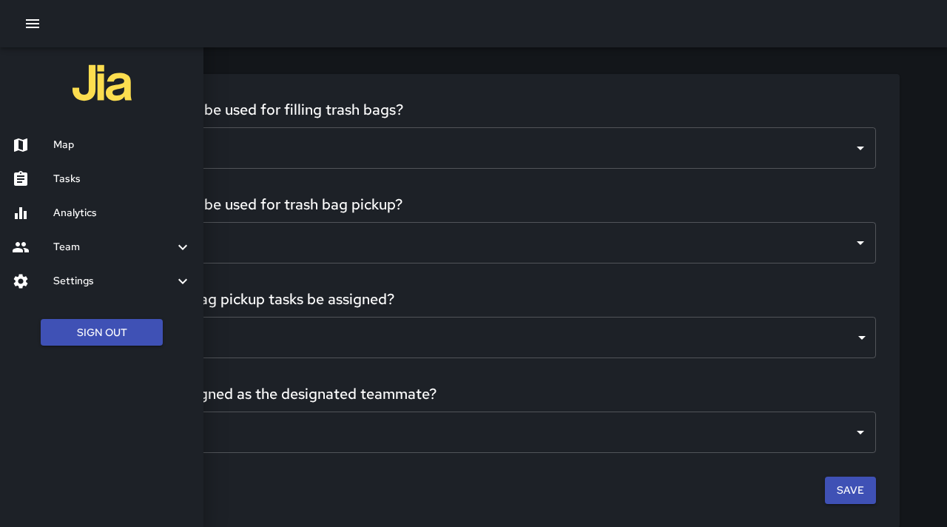
click at [63, 273] on h6 "Settings" at bounding box center [113, 281] width 121 height 16
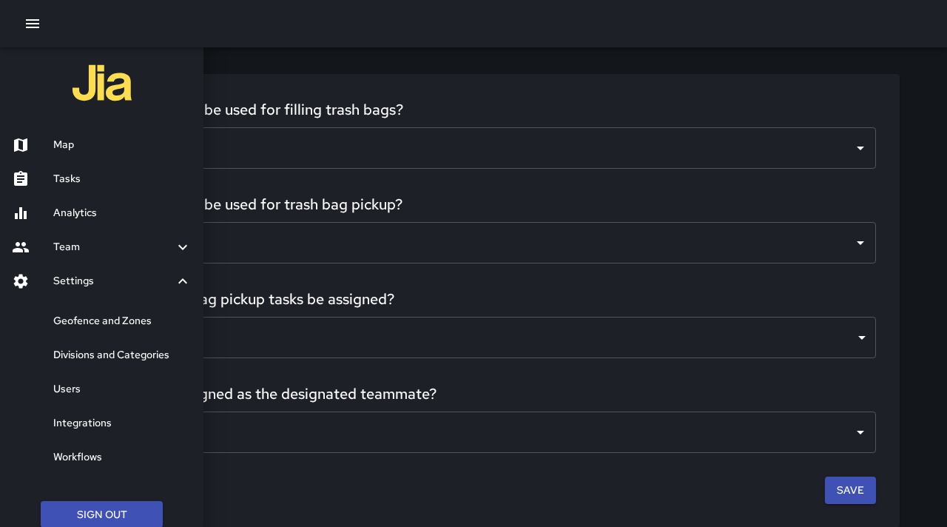
click at [100, 426] on h6 "Integrations" at bounding box center [122, 423] width 138 height 16
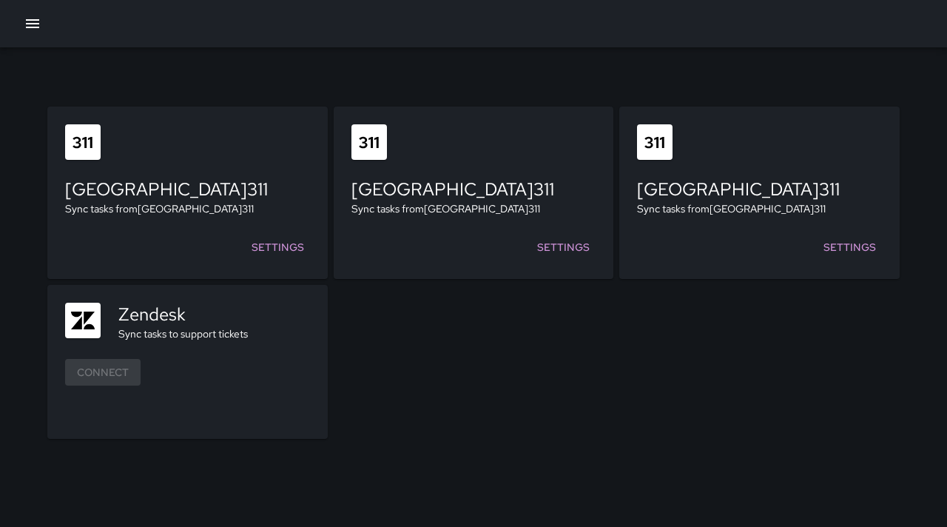
click at [32, 20] on icon "button" at bounding box center [32, 23] width 13 height 9
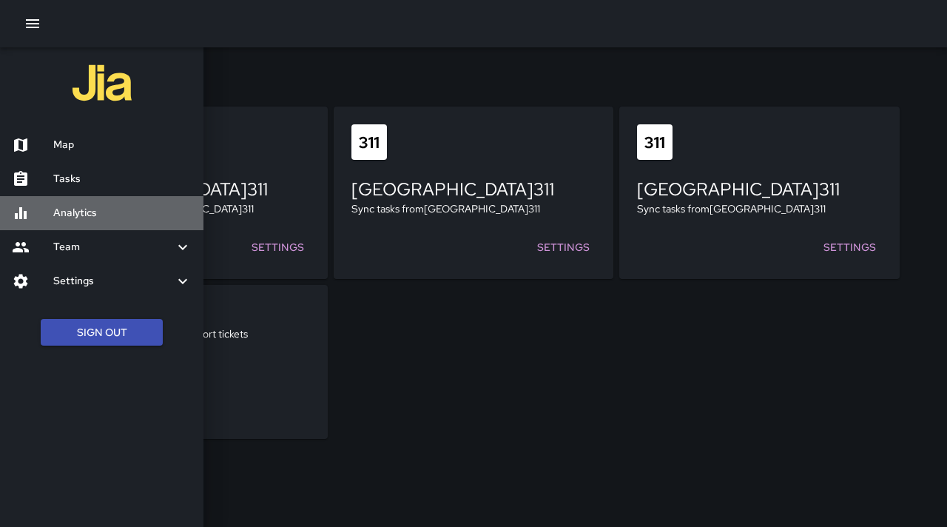
click at [64, 215] on h6 "Analytics" at bounding box center [122, 213] width 138 height 16
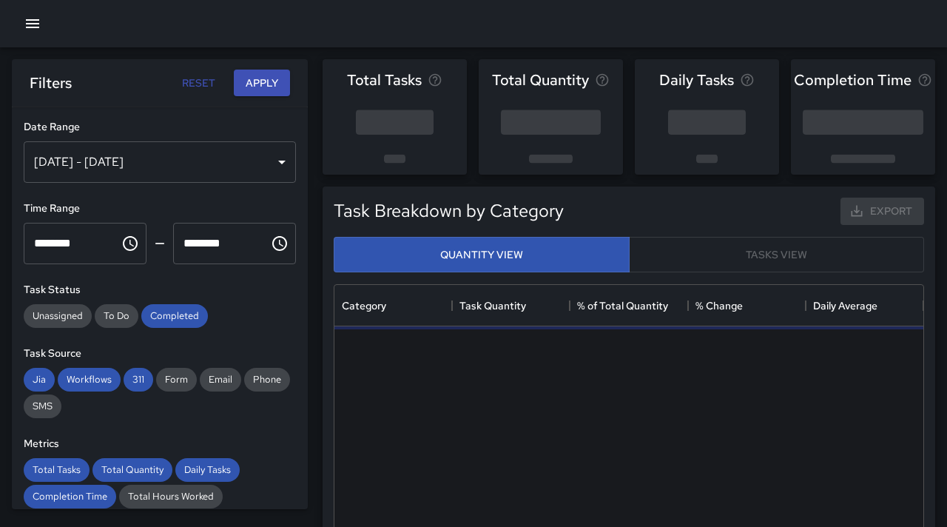
scroll to position [443, 589]
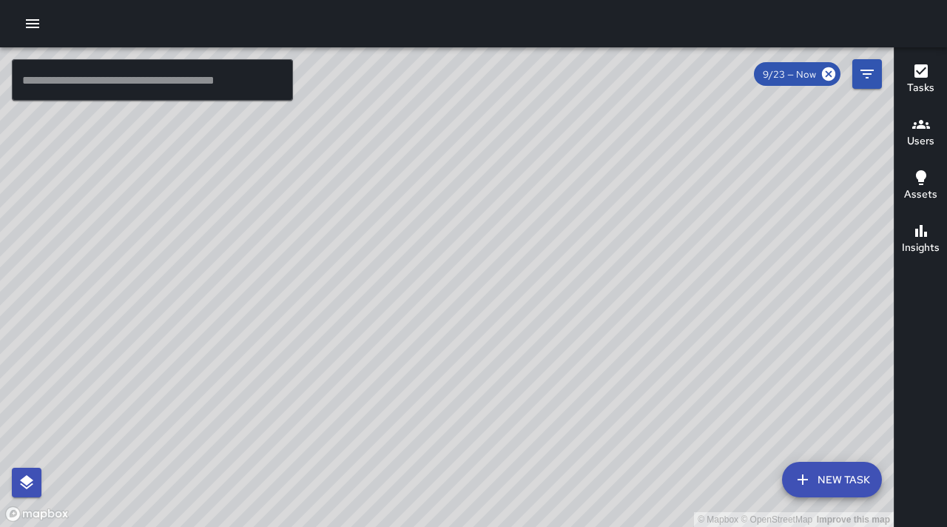
click at [39, 21] on icon "button" at bounding box center [33, 24] width 18 height 18
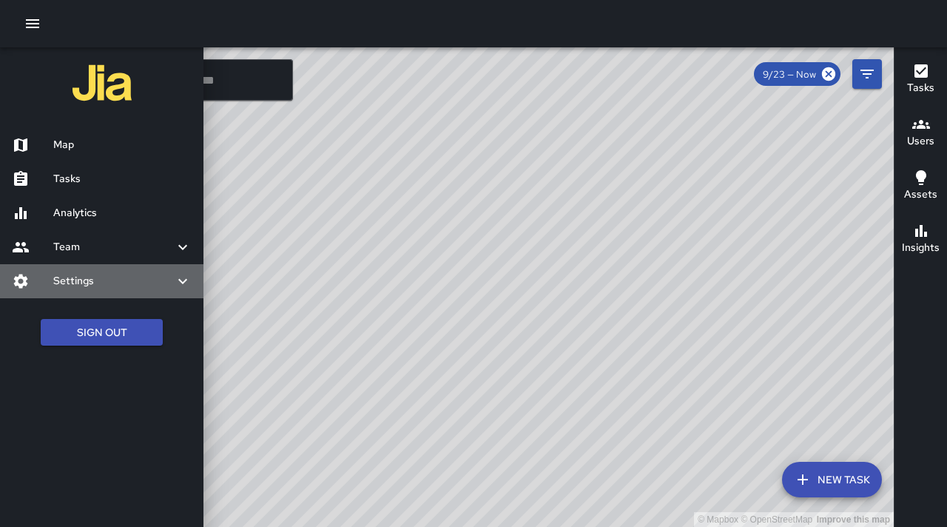
click at [87, 286] on h6 "Settings" at bounding box center [113, 281] width 121 height 16
